Goal: Transaction & Acquisition: Purchase product/service

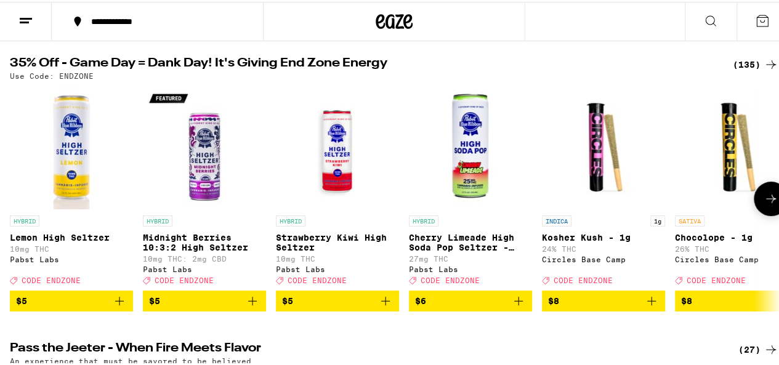
click at [764, 204] on icon at bounding box center [771, 197] width 15 height 15
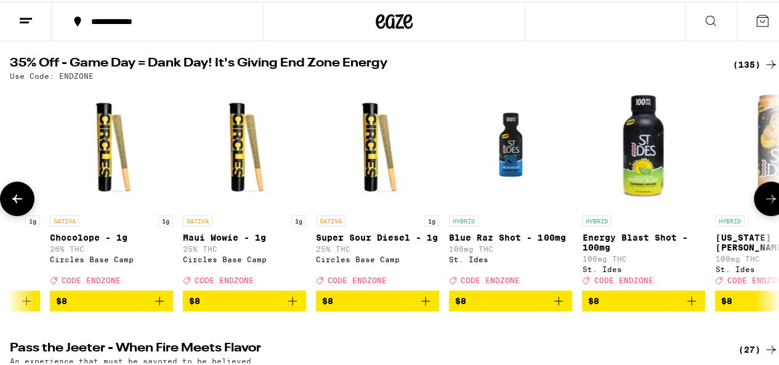
click at [764, 204] on icon at bounding box center [771, 197] width 15 height 15
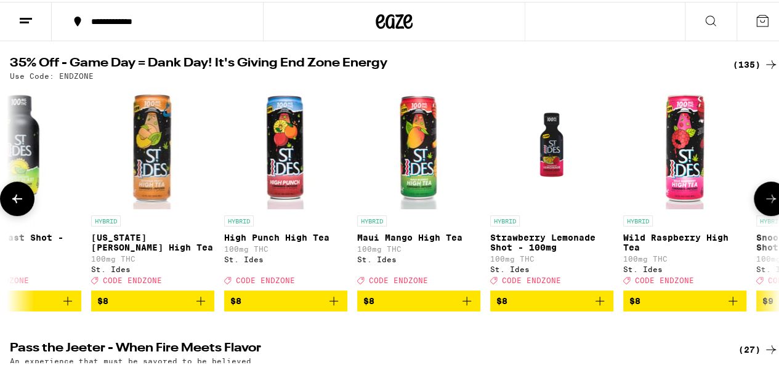
scroll to position [0, 1250]
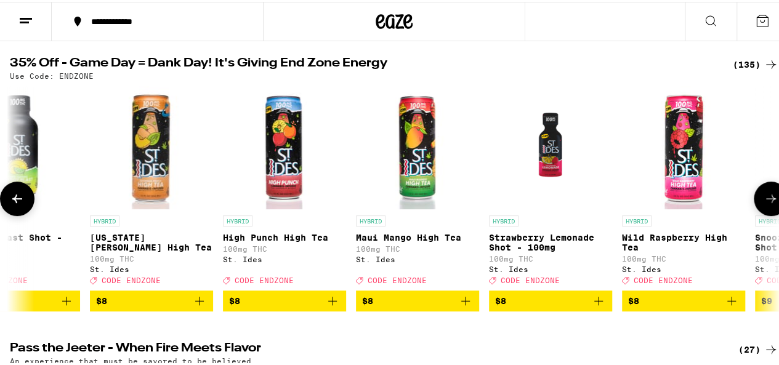
click at [764, 204] on icon at bounding box center [771, 197] width 15 height 15
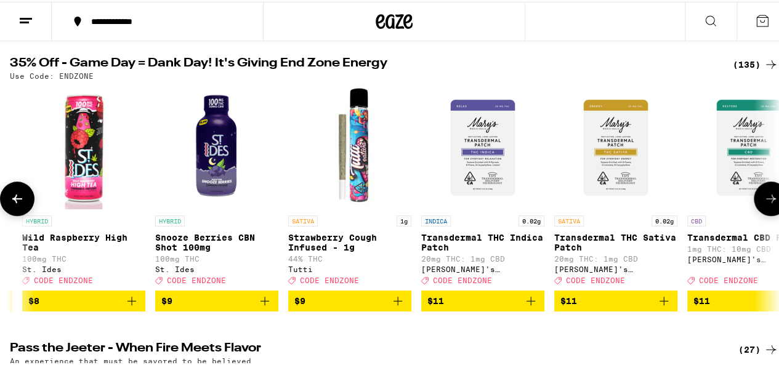
scroll to position [0, 1876]
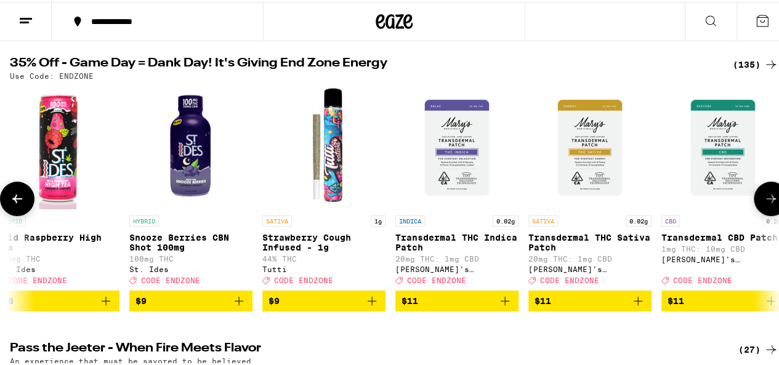
click at [764, 204] on icon at bounding box center [771, 197] width 15 height 15
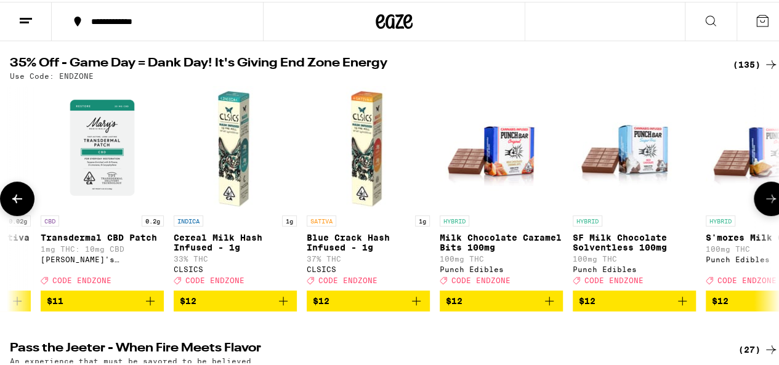
scroll to position [0, 2501]
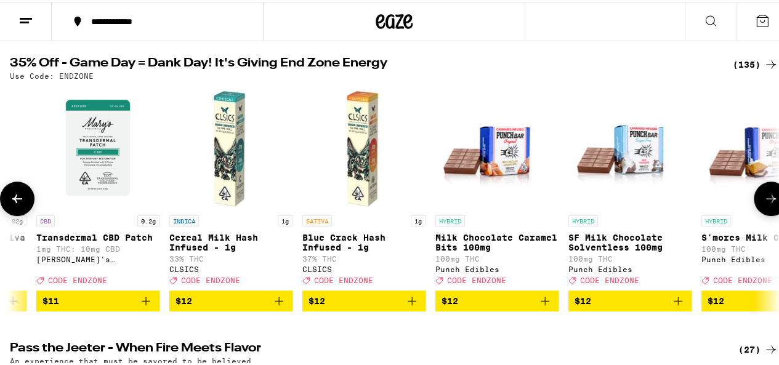
click at [764, 204] on icon at bounding box center [771, 197] width 15 height 15
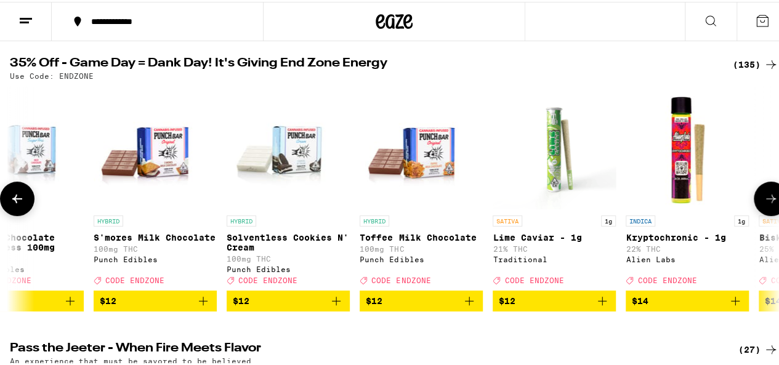
scroll to position [0, 3126]
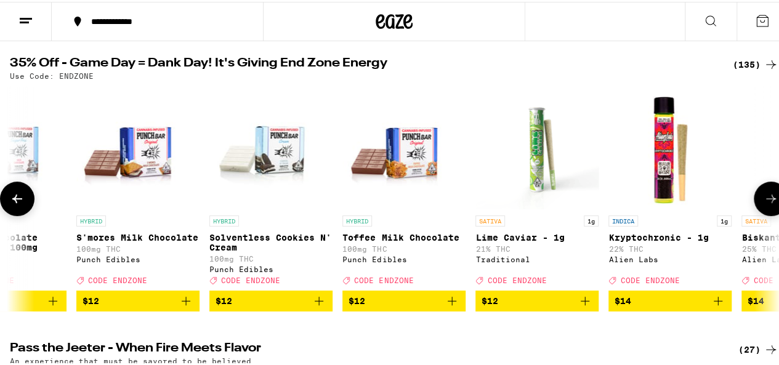
click at [764, 204] on icon at bounding box center [771, 197] width 15 height 15
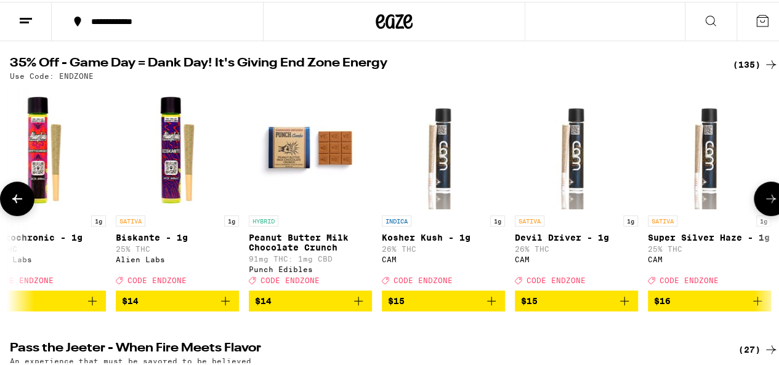
click at [764, 204] on icon at bounding box center [771, 197] width 15 height 15
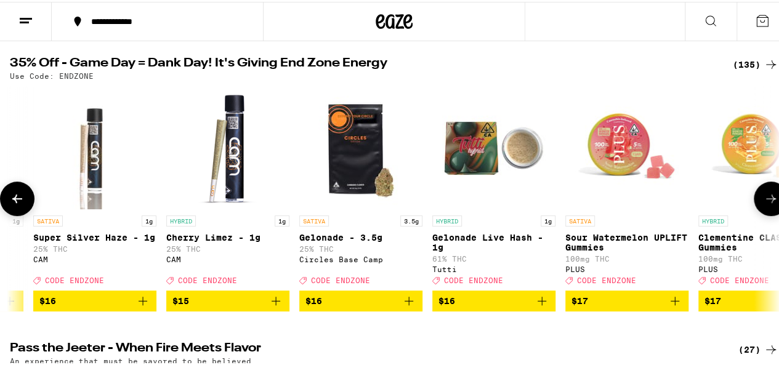
scroll to position [0, 4376]
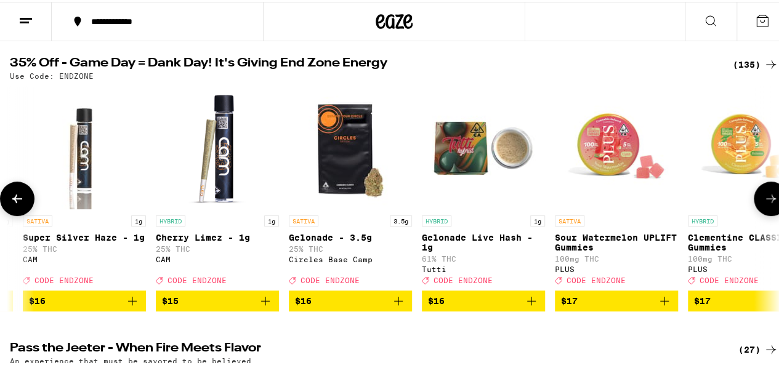
click at [761, 212] on button at bounding box center [771, 197] width 34 height 34
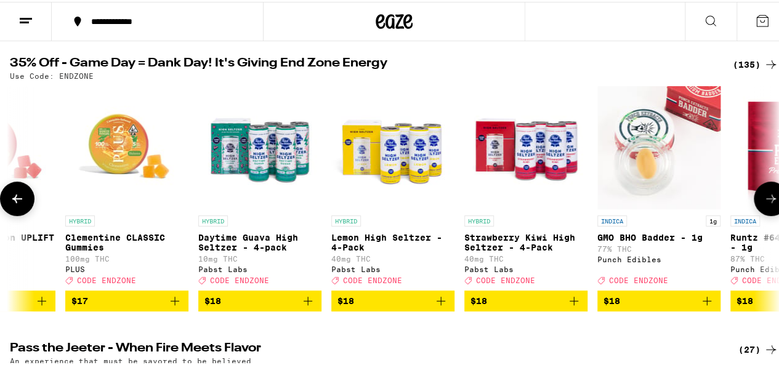
scroll to position [0, 5001]
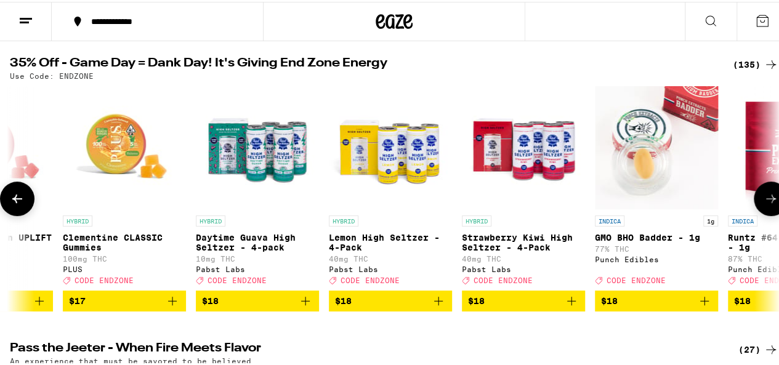
click at [171, 304] on icon "Add to bag" at bounding box center [172, 299] width 9 height 9
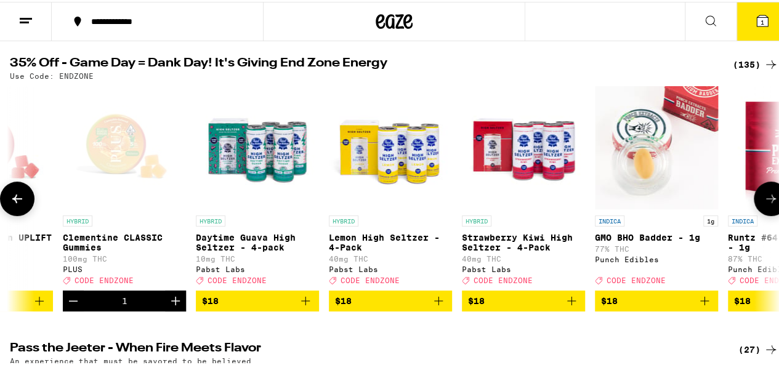
scroll to position [163, 0]
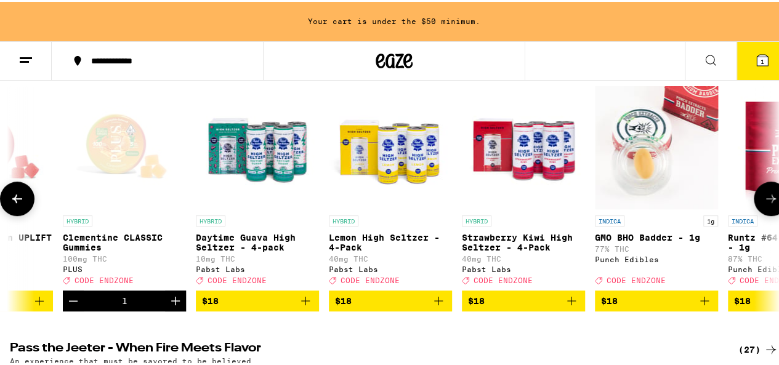
click at [570, 307] on icon "Add to bag" at bounding box center [571, 299] width 15 height 15
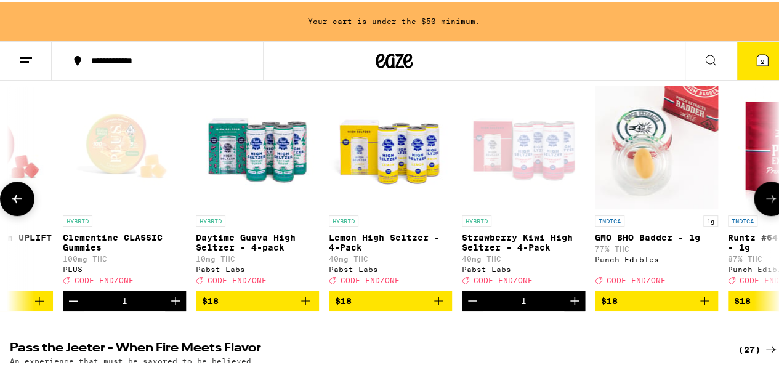
click at [760, 212] on button at bounding box center [771, 197] width 34 height 34
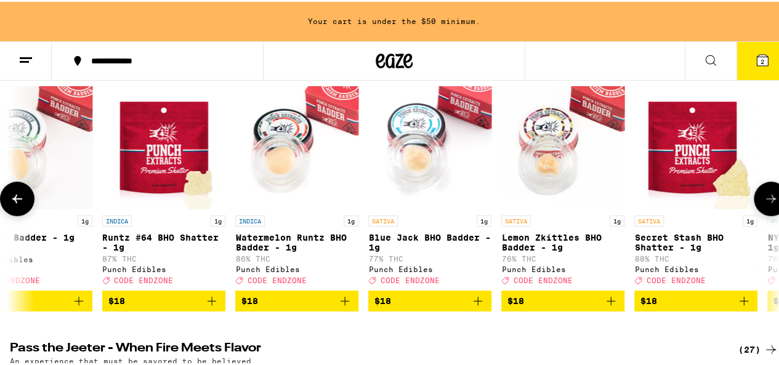
click at [760, 212] on button at bounding box center [771, 197] width 34 height 34
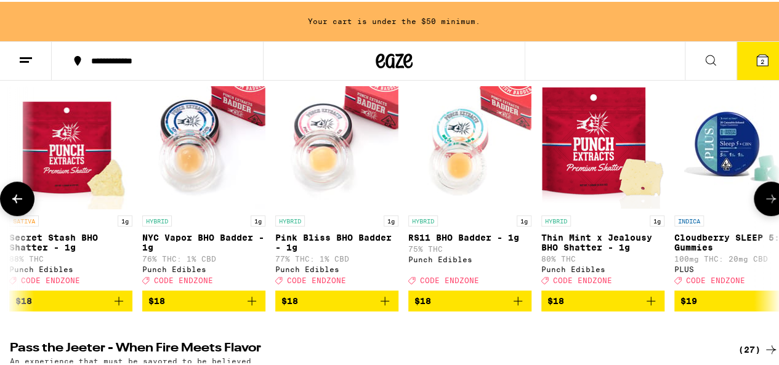
click at [760, 212] on button at bounding box center [771, 197] width 34 height 34
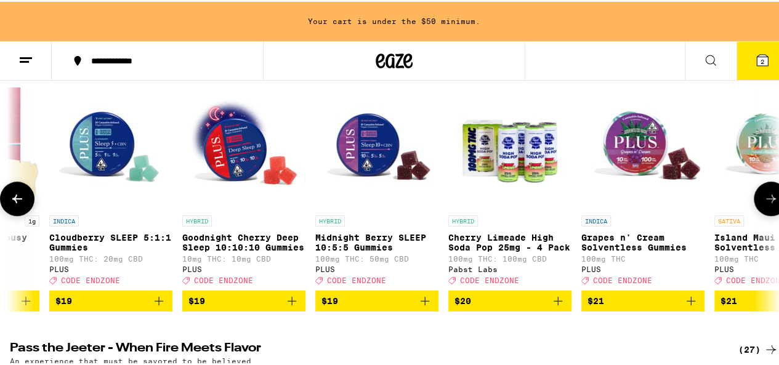
scroll to position [0, 6877]
click at [289, 304] on icon "Add to bag" at bounding box center [292, 299] width 9 height 9
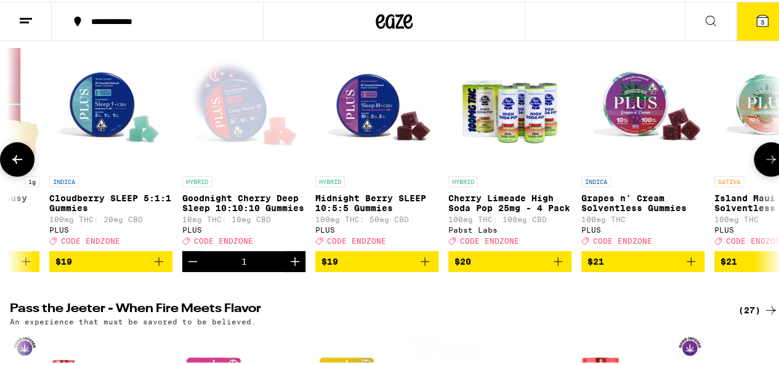
scroll to position [123, 0]
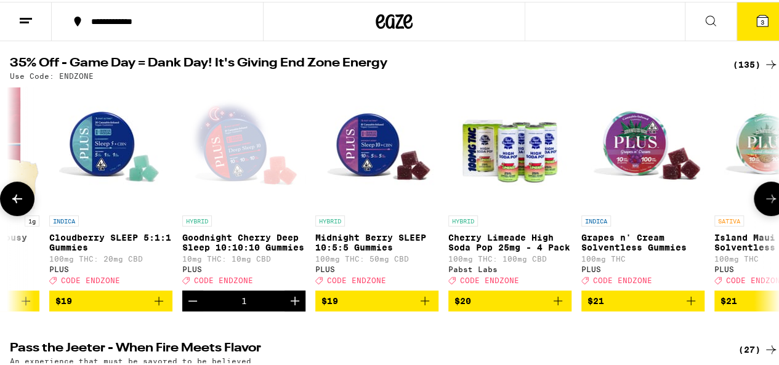
click at [289, 307] on icon "Increment" at bounding box center [295, 299] width 15 height 15
click at [765, 204] on icon at bounding box center [771, 197] width 15 height 15
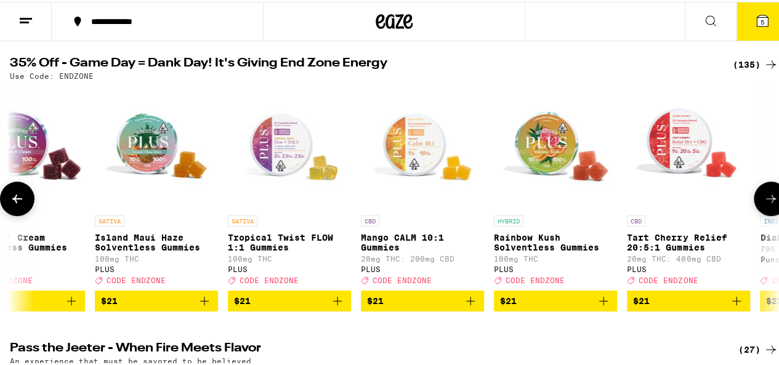
scroll to position [0, 7503]
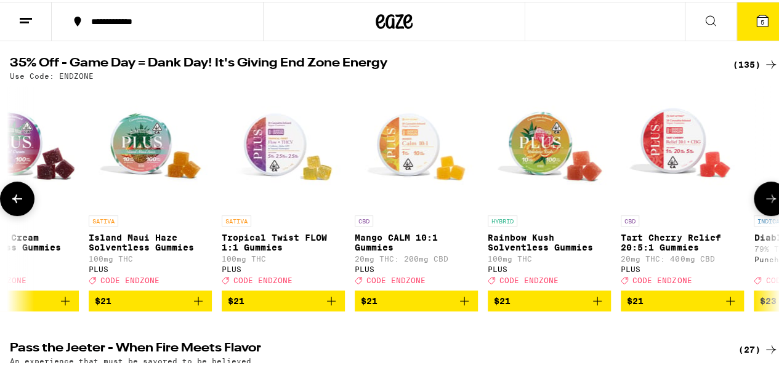
click at [765, 204] on icon at bounding box center [771, 197] width 15 height 15
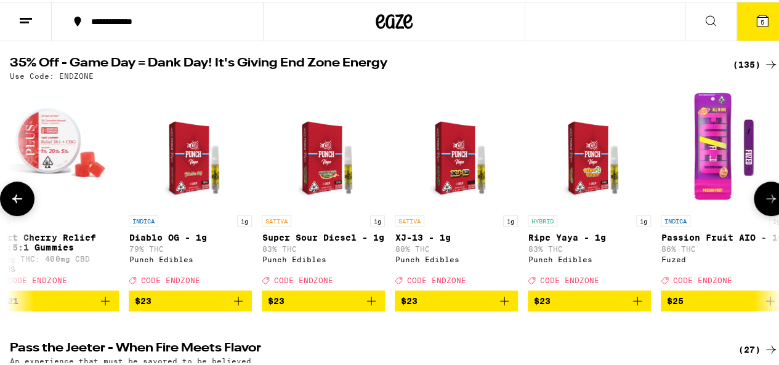
click at [765, 204] on icon at bounding box center [771, 197] width 15 height 15
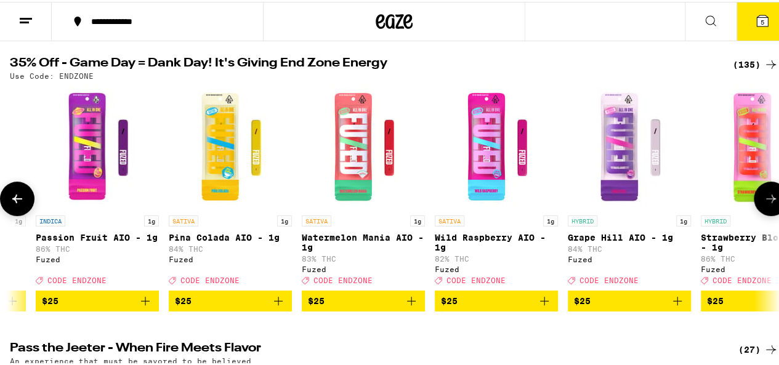
click at [765, 204] on icon at bounding box center [771, 197] width 15 height 15
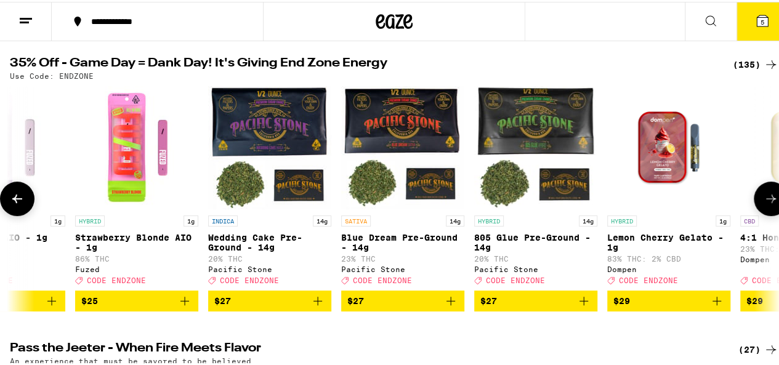
click at [765, 204] on icon at bounding box center [771, 197] width 15 height 15
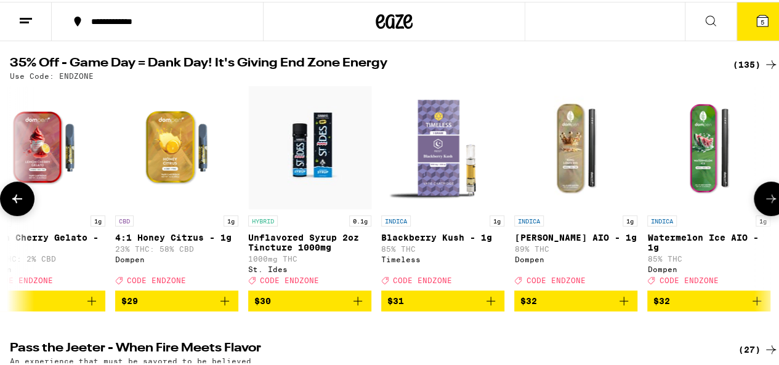
click at [765, 204] on icon at bounding box center [771, 197] width 15 height 15
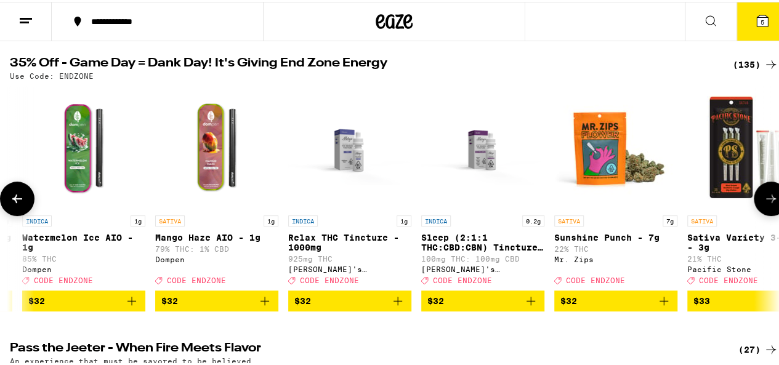
click at [765, 204] on icon at bounding box center [771, 197] width 15 height 15
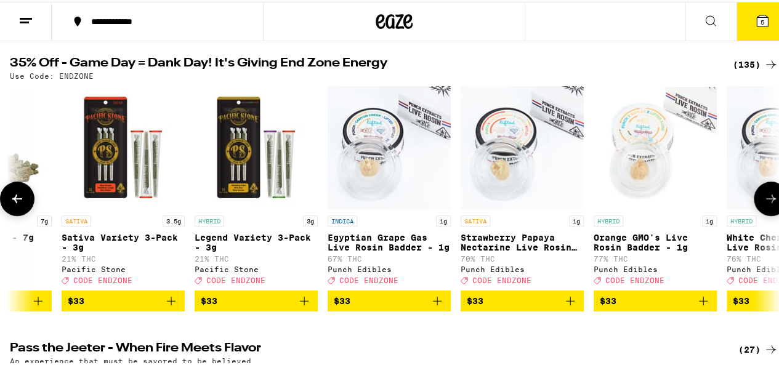
click at [765, 204] on icon at bounding box center [771, 197] width 15 height 15
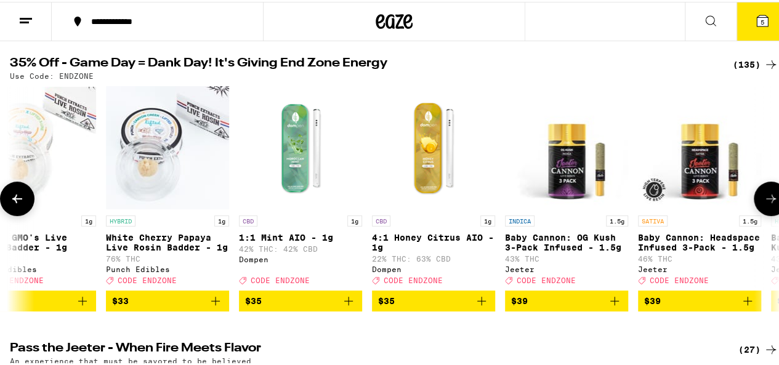
click at [765, 204] on icon at bounding box center [771, 197] width 15 height 15
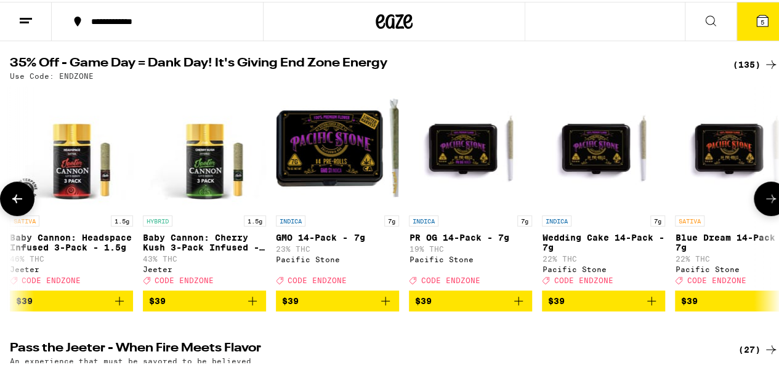
click at [765, 204] on icon at bounding box center [771, 197] width 15 height 15
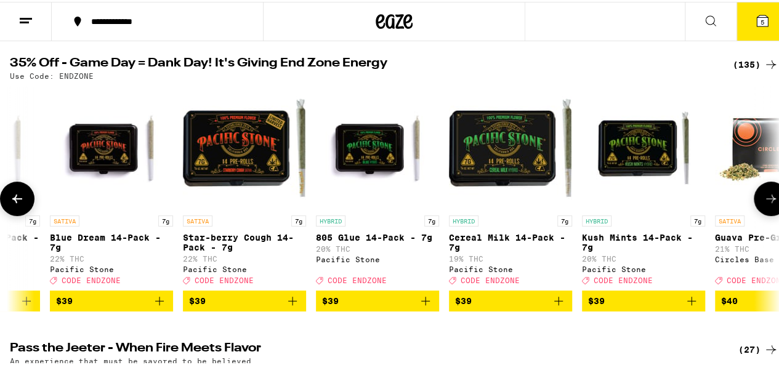
click at [765, 204] on icon at bounding box center [771, 197] width 15 height 15
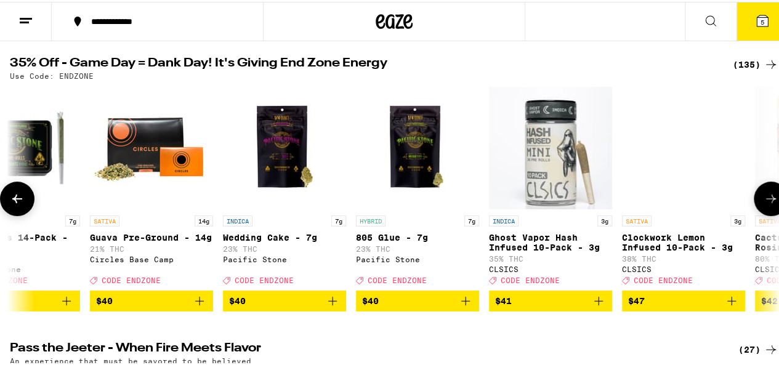
click at [765, 204] on icon at bounding box center [771, 197] width 15 height 15
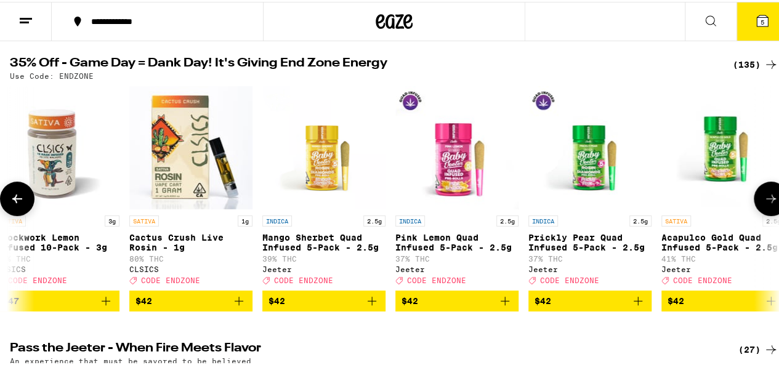
click at [765, 204] on icon at bounding box center [771, 197] width 15 height 15
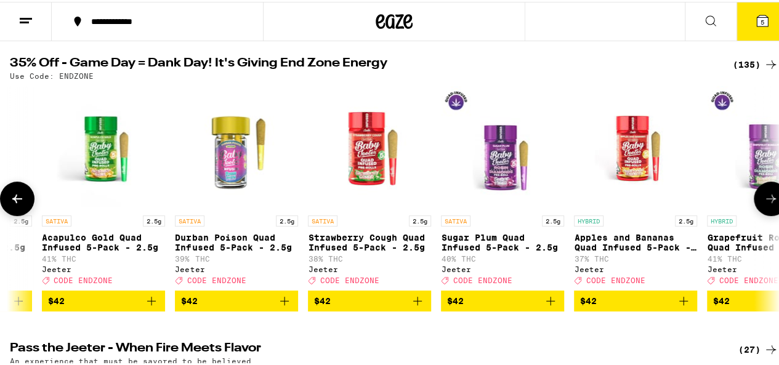
click at [765, 204] on icon at bounding box center [771, 197] width 15 height 15
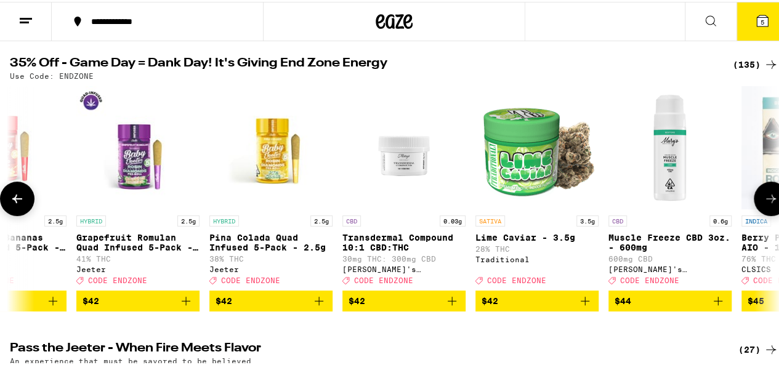
click at [765, 204] on icon at bounding box center [771, 197] width 15 height 15
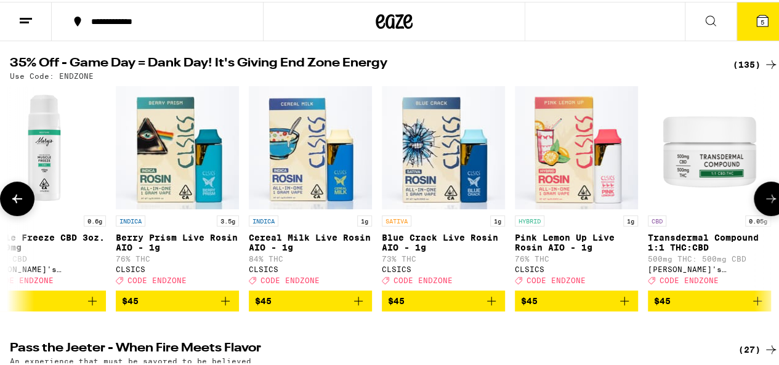
click at [765, 204] on icon at bounding box center [771, 197] width 15 height 15
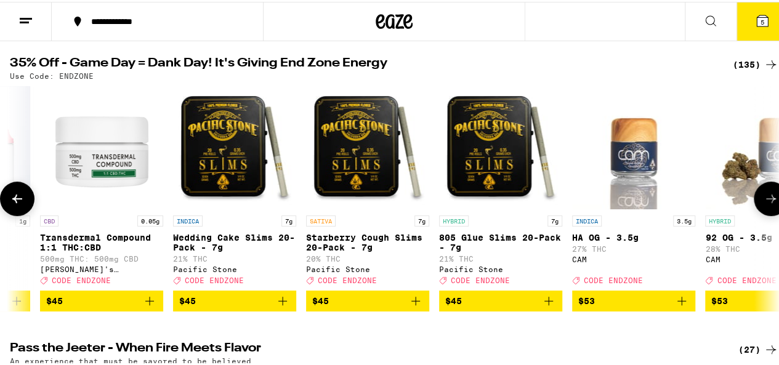
click at [765, 204] on icon at bounding box center [771, 197] width 15 height 15
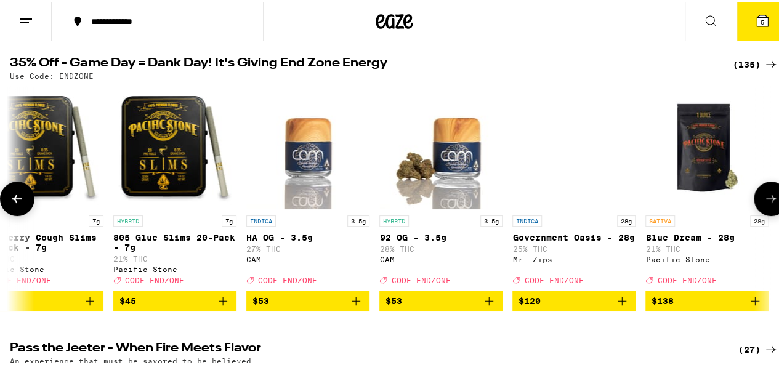
scroll to position [0, 17197]
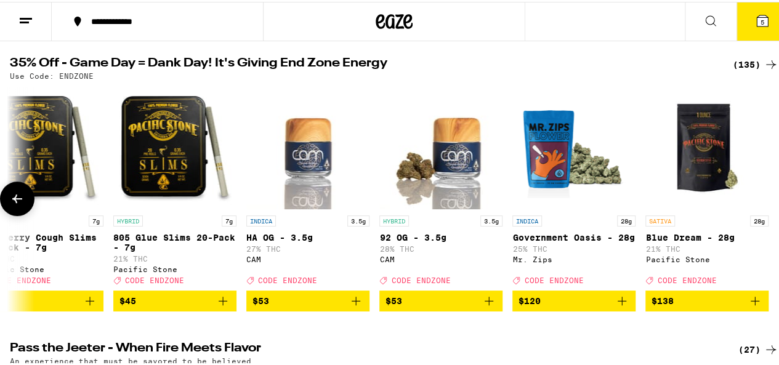
click at [765, 206] on div at bounding box center [771, 197] width 34 height 34
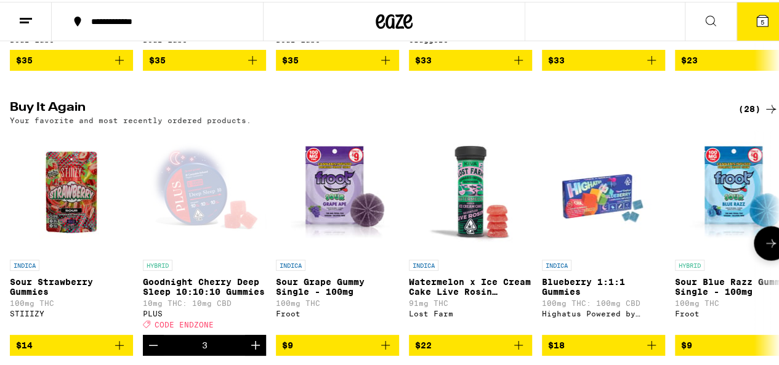
scroll to position [985, 0]
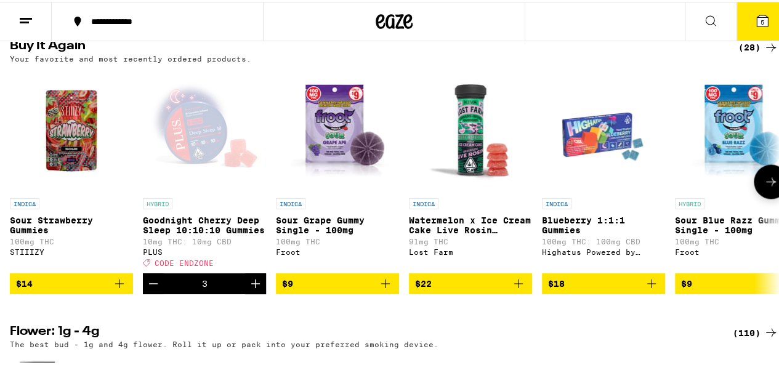
click at [517, 286] on icon "Add to bag" at bounding box center [518, 282] width 9 height 9
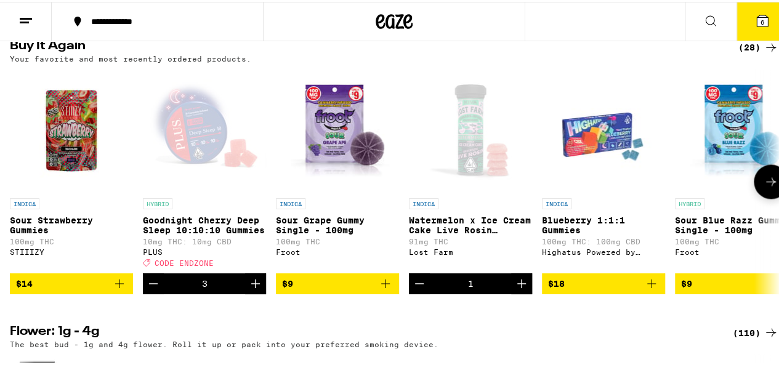
click at [754, 197] on button at bounding box center [771, 180] width 34 height 34
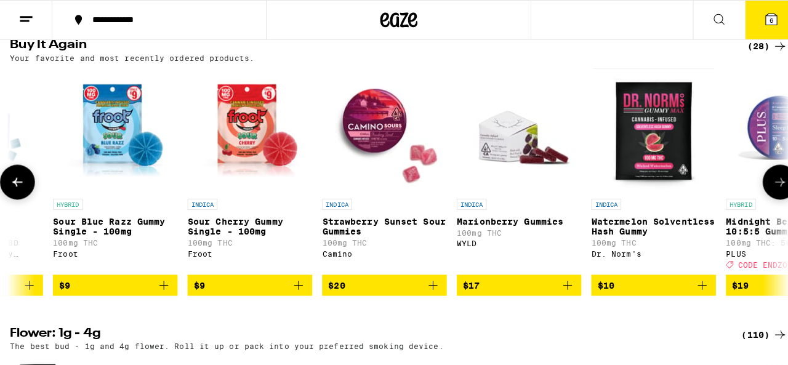
scroll to position [0, 625]
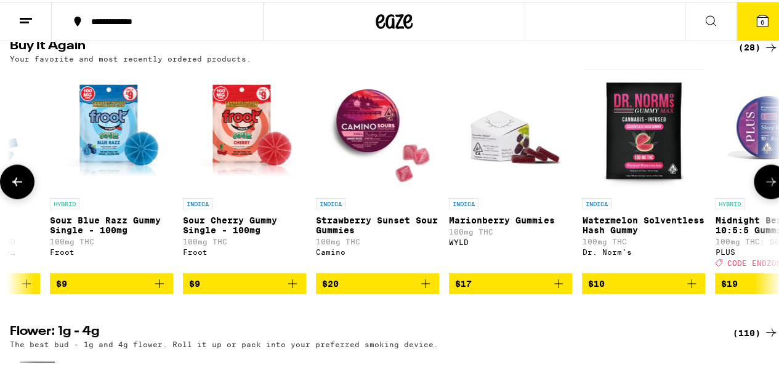
click at [158, 289] on icon "Add to bag" at bounding box center [159, 282] width 15 height 15
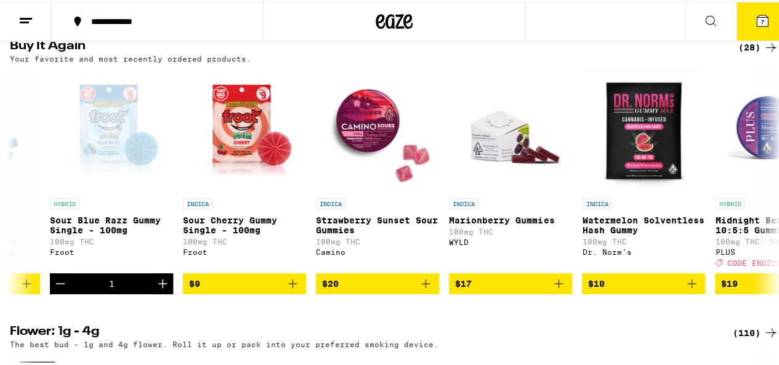
click at [752, 8] on button "7" at bounding box center [762, 20] width 52 height 38
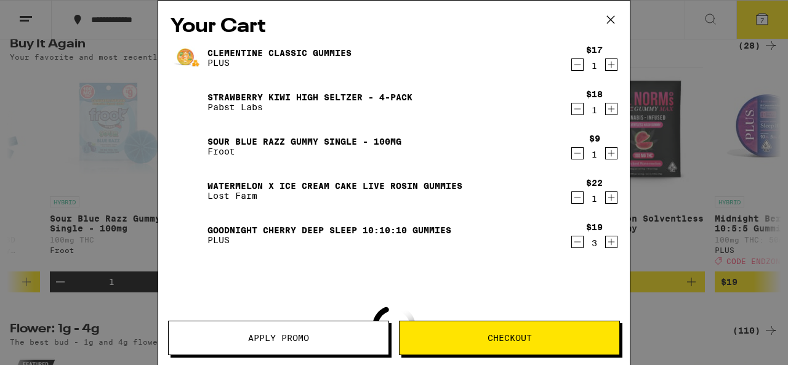
scroll to position [0, 17188]
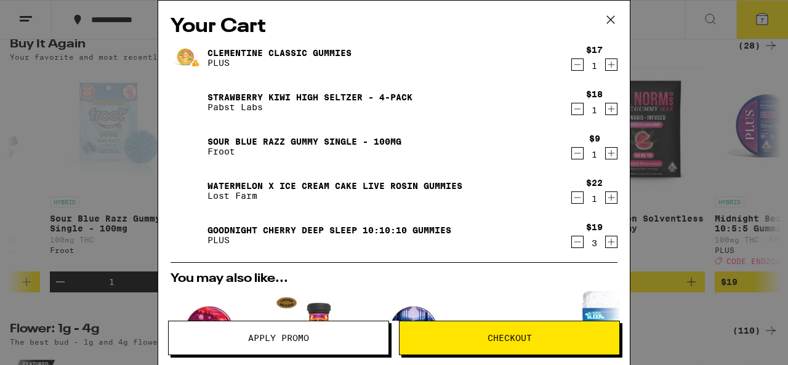
click at [272, 337] on span "Apply Promo" at bounding box center [278, 338] width 61 height 9
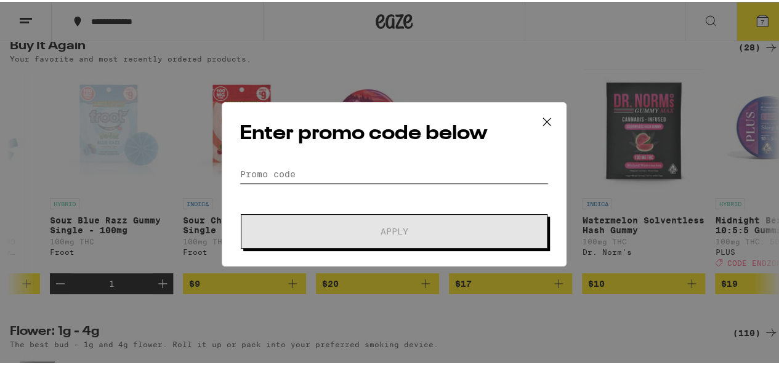
click at [340, 174] on input "Promo Code" at bounding box center [394, 172] width 309 height 18
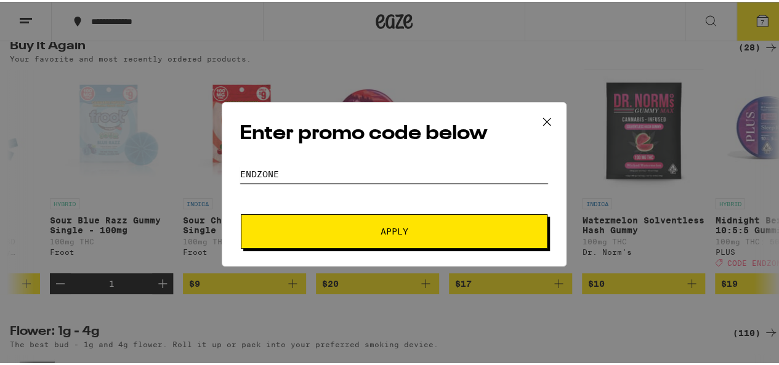
type input "ENDZONE"
click at [357, 224] on button "Apply" at bounding box center [394, 229] width 307 height 34
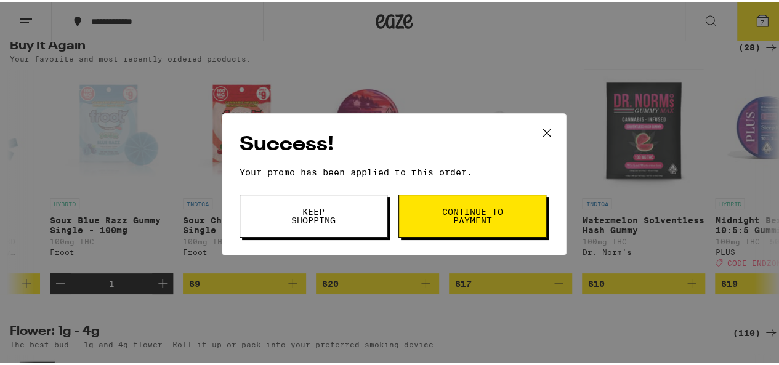
click at [459, 223] on span "Continue to payment" at bounding box center [472, 214] width 63 height 17
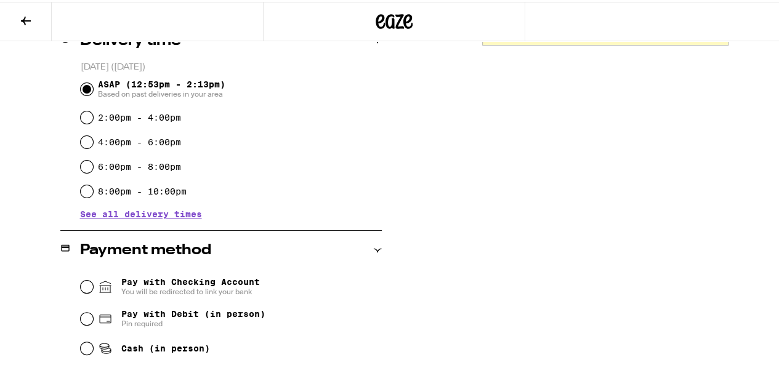
scroll to position [369, 0]
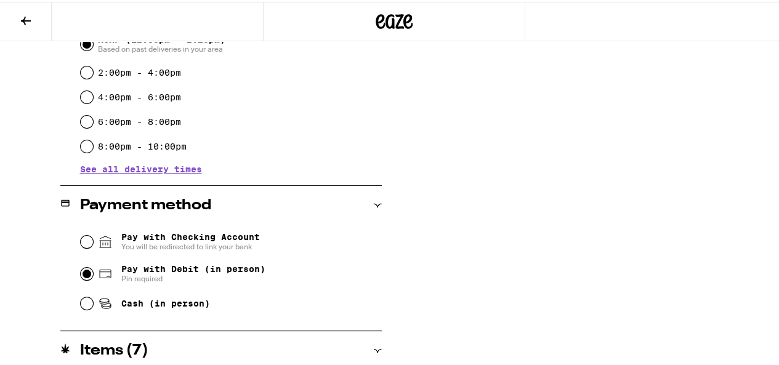
click at [86, 270] on input "Pay with Debit (in person) Pin required" at bounding box center [87, 272] width 12 height 12
radio input "true"
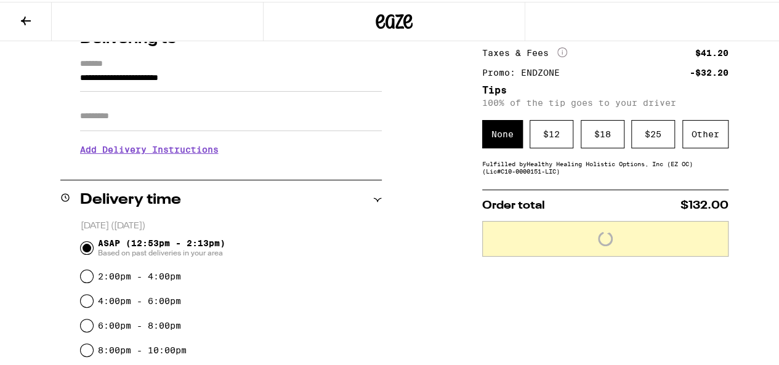
scroll to position [185, 0]
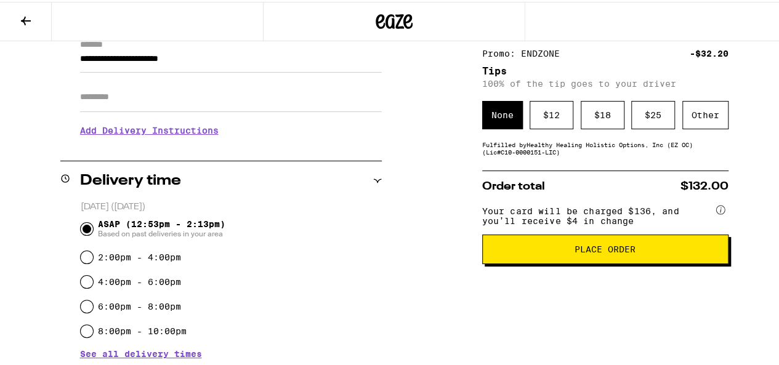
click at [594, 249] on span "Place Order" at bounding box center [605, 247] width 61 height 9
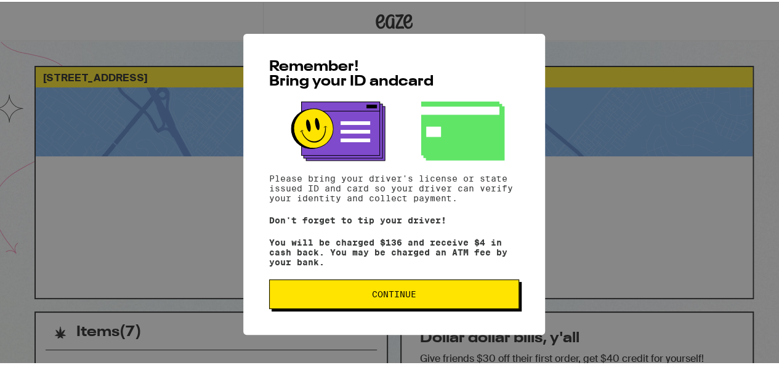
click at [376, 297] on span "Continue" at bounding box center [394, 292] width 44 height 9
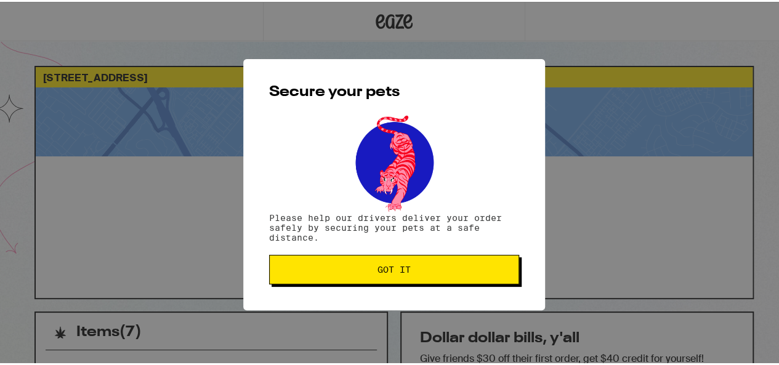
click at [389, 264] on span "Got it" at bounding box center [393, 268] width 33 height 9
